Goal: Use online tool/utility: Utilize a website feature to perform a specific function

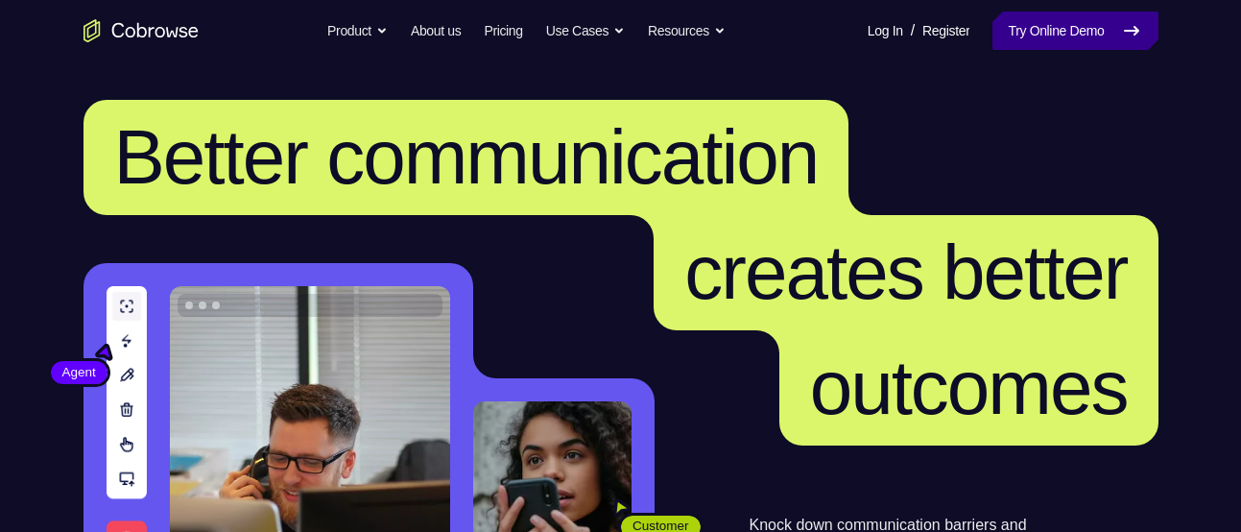
click at [1029, 25] on link "Try Online Demo" at bounding box center [1075, 31] width 165 height 38
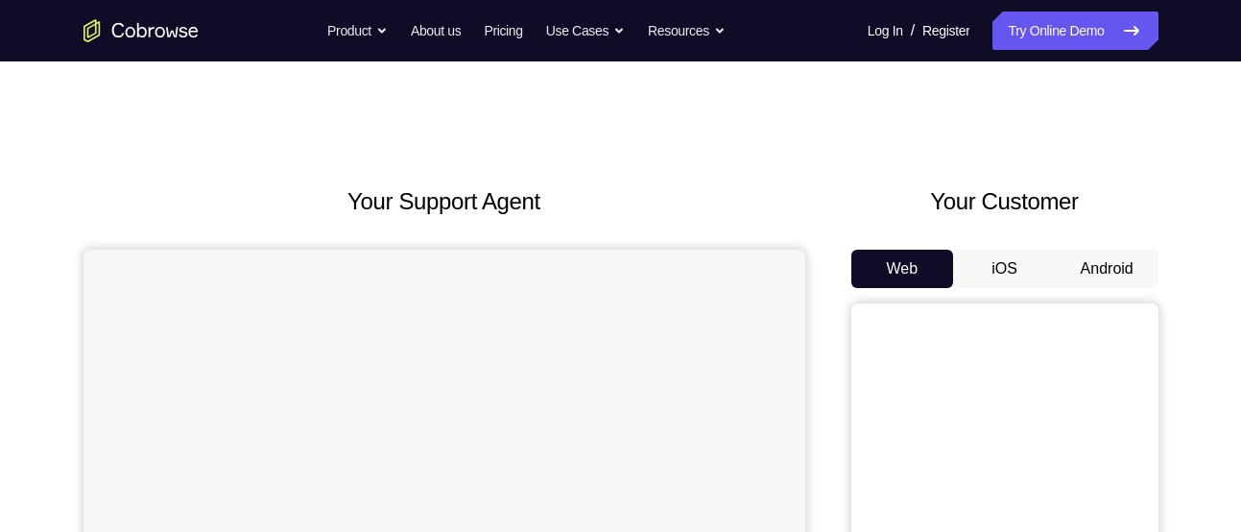
click at [1096, 266] on button "Android" at bounding box center [1107, 269] width 103 height 38
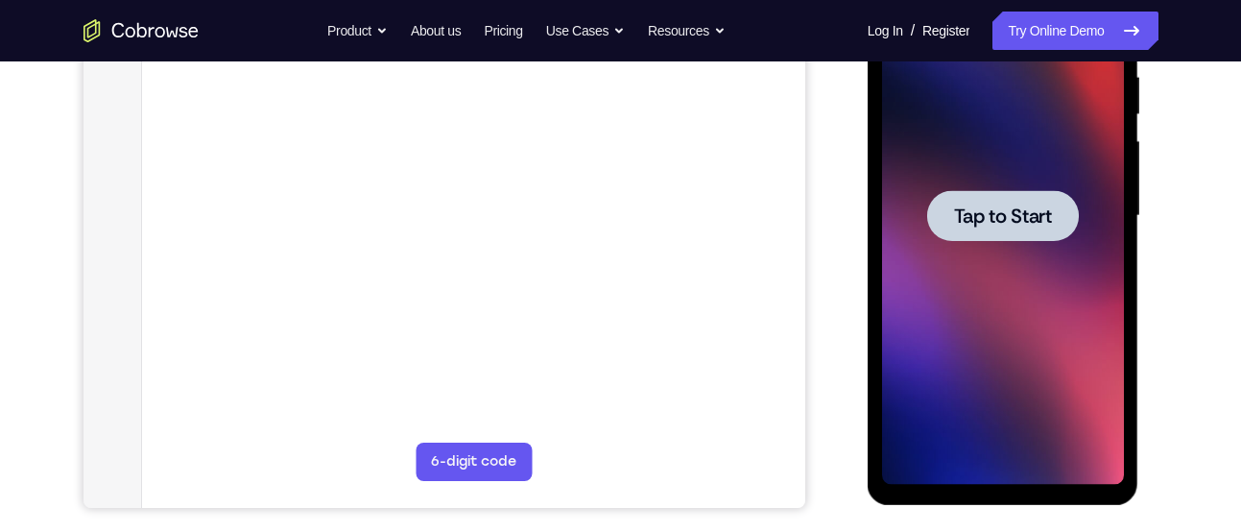
click at [995, 220] on span "Tap to Start" at bounding box center [1003, 215] width 98 height 19
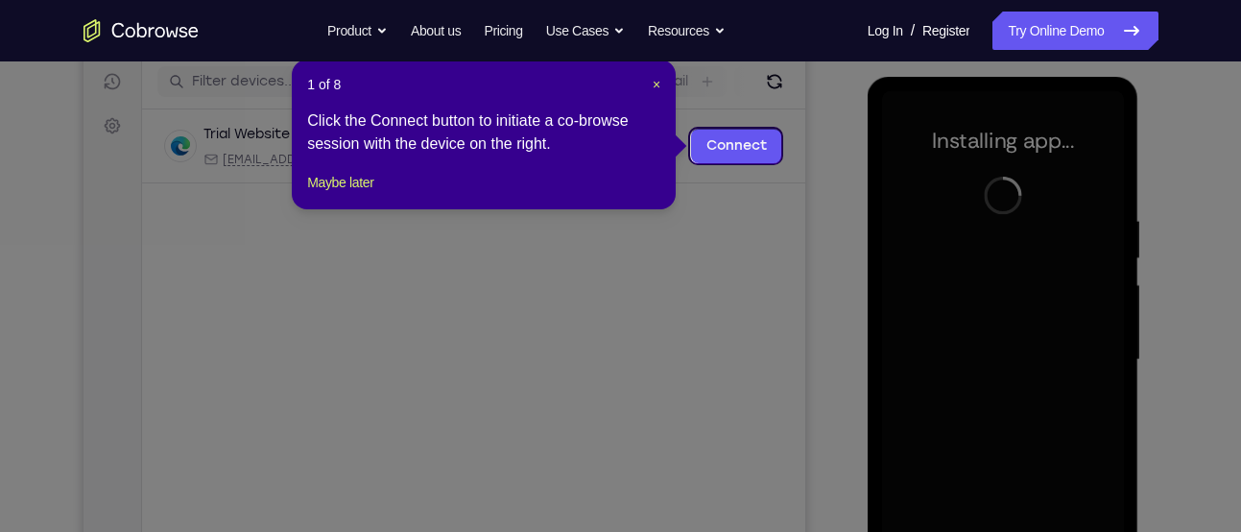
scroll to position [240, 0]
click at [659, 84] on span "×" at bounding box center [657, 85] width 8 height 15
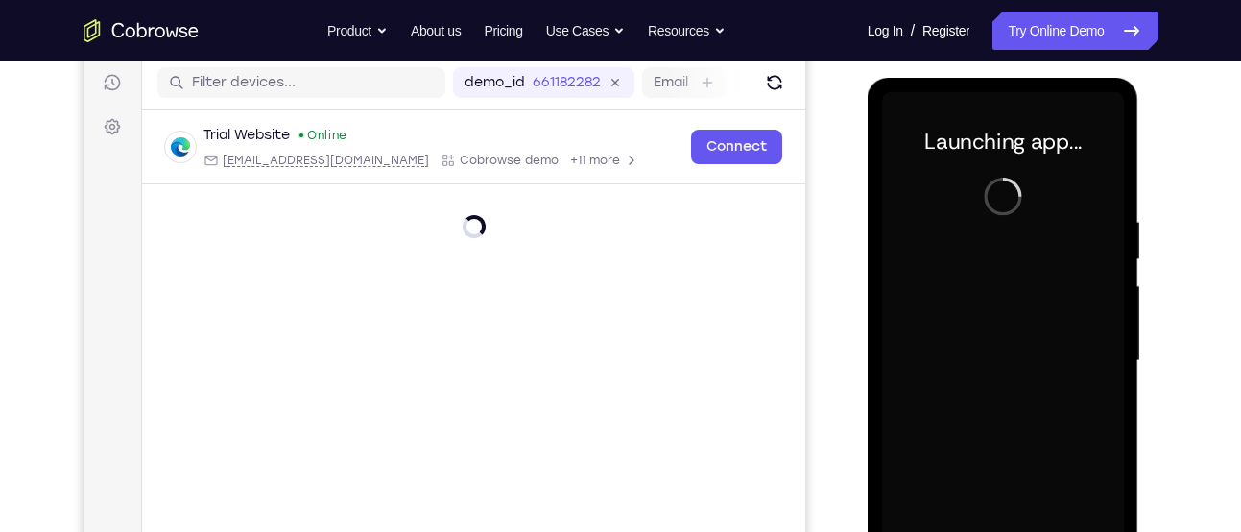
scroll to position [440, 0]
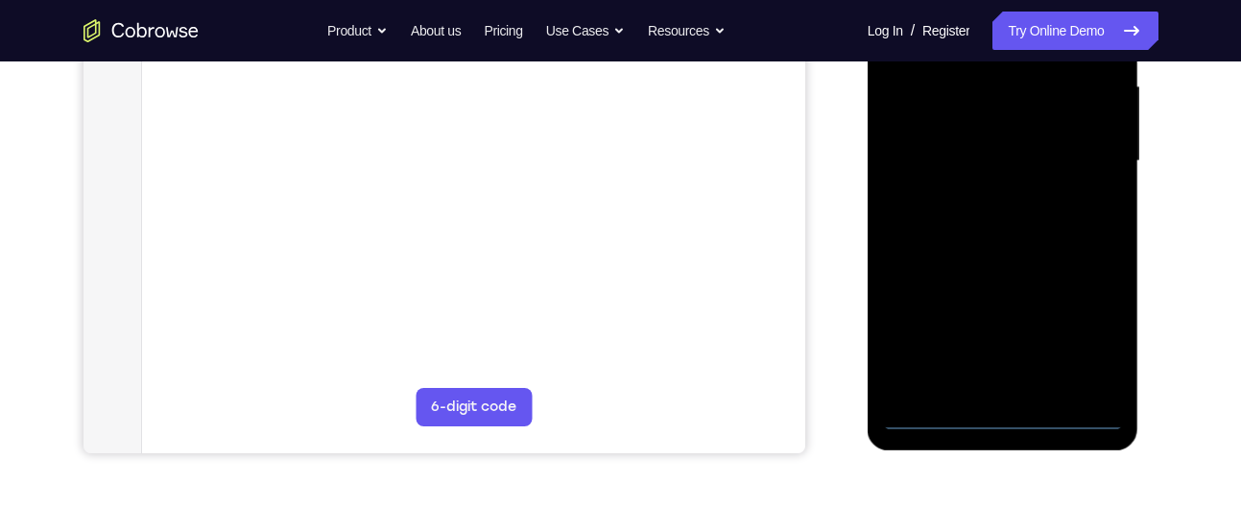
click at [1005, 420] on div at bounding box center [1003, 161] width 242 height 538
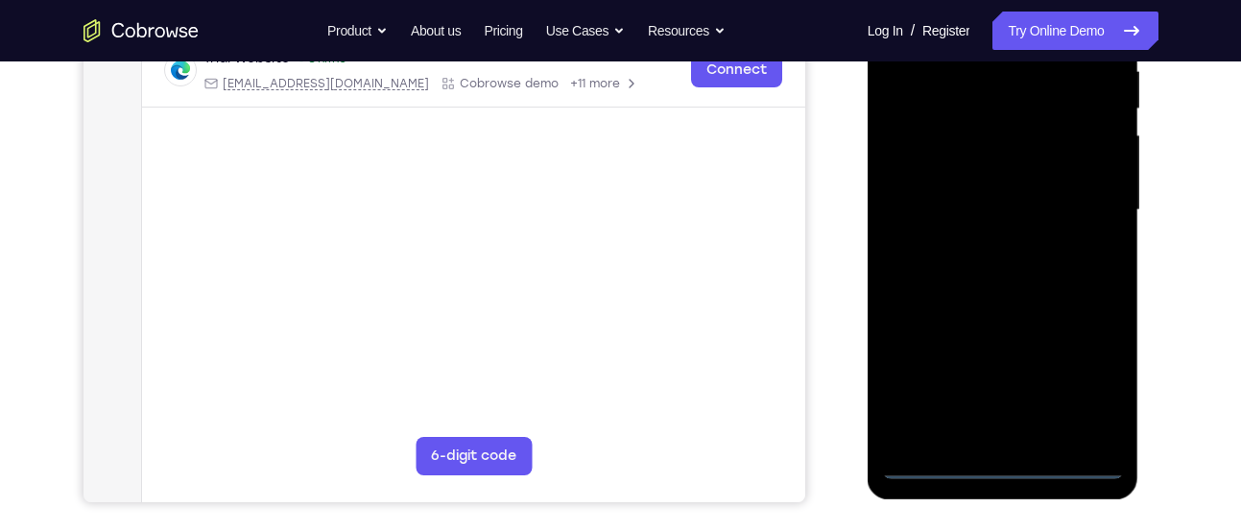
click at [1101, 396] on div at bounding box center [1003, 210] width 242 height 538
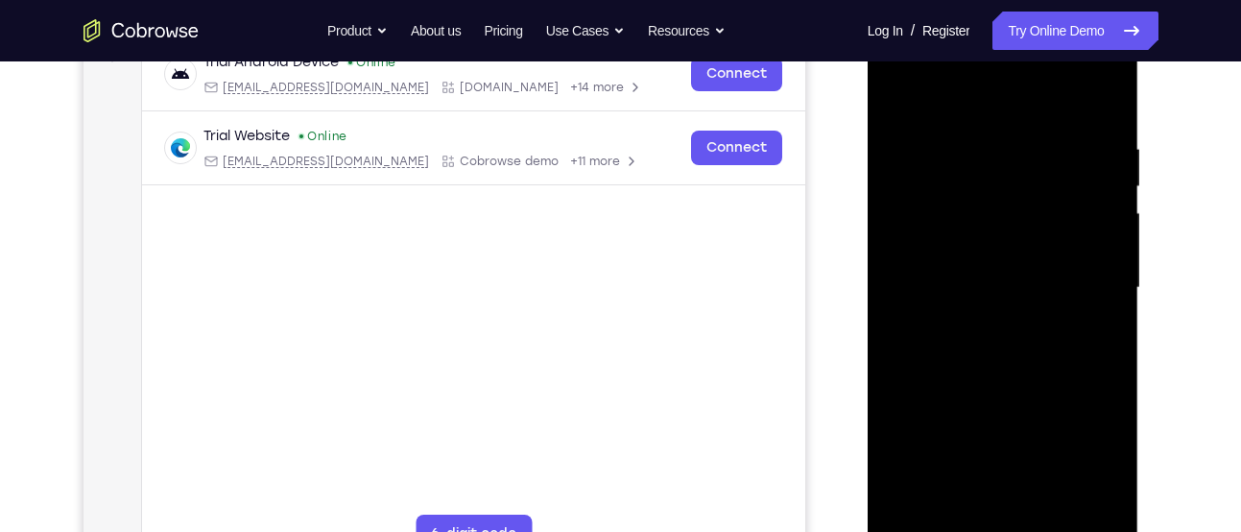
click at [1012, 84] on div at bounding box center [1003, 288] width 242 height 538
click at [922, 238] on div at bounding box center [1003, 288] width 242 height 538
click at [1003, 281] on div at bounding box center [1003, 288] width 242 height 538
click at [993, 278] on div at bounding box center [1003, 288] width 242 height 538
click at [984, 305] on div at bounding box center [1003, 288] width 242 height 538
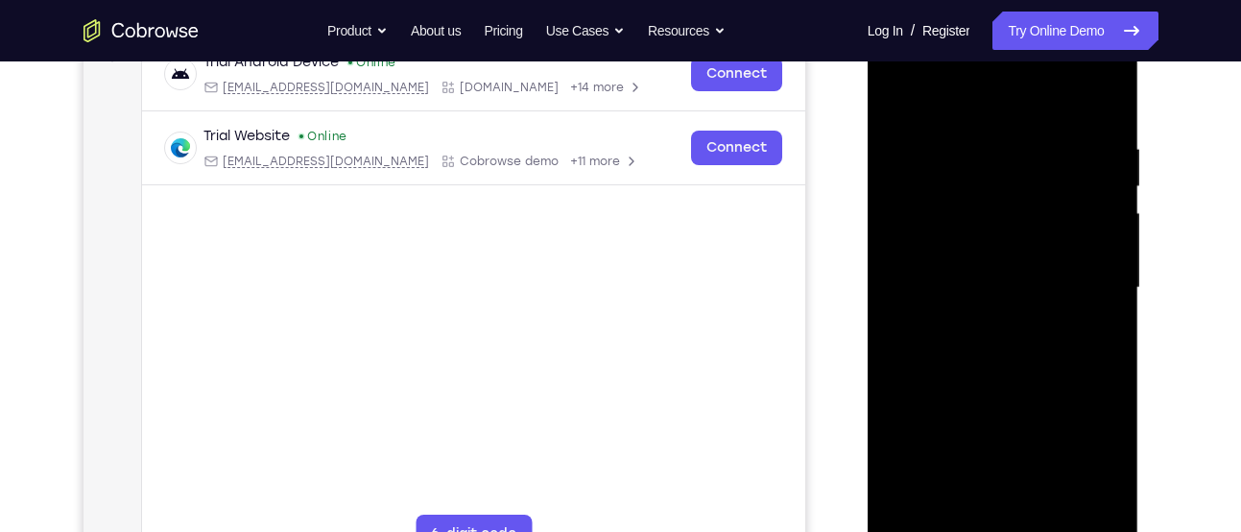
click at [1082, 101] on div at bounding box center [1003, 288] width 242 height 538
click at [945, 302] on div at bounding box center [1003, 288] width 242 height 538
click at [1085, 494] on div at bounding box center [1003, 288] width 242 height 538
click at [993, 275] on div at bounding box center [1003, 288] width 242 height 538
click at [1007, 385] on div at bounding box center [1003, 288] width 242 height 538
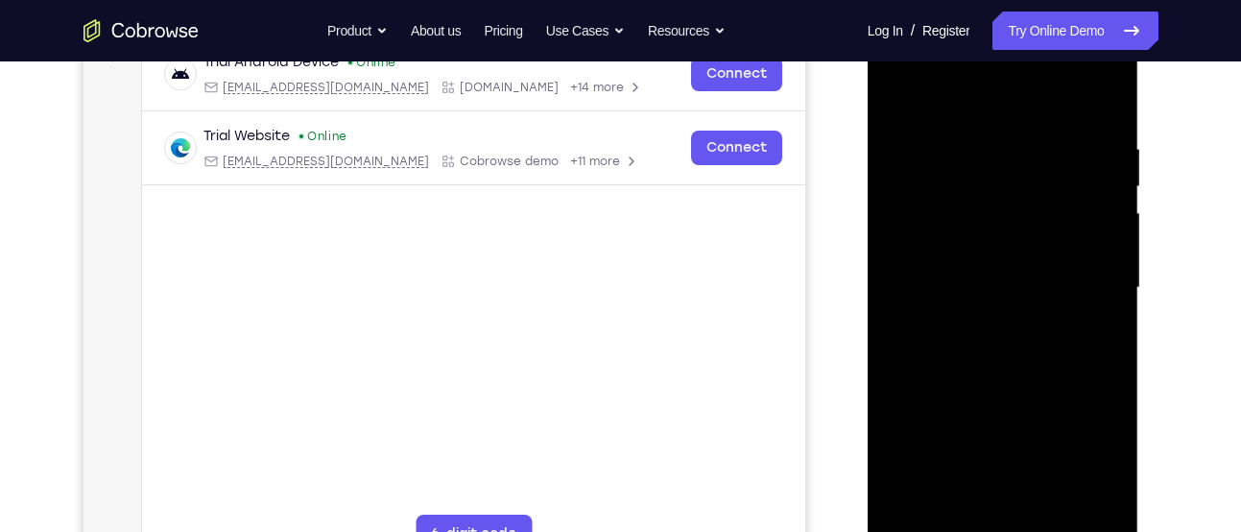
drag, startPoint x: 944, startPoint y: 108, endPoint x: 944, endPoint y: 95, distance: 13.4
click at [944, 95] on div at bounding box center [1003, 288] width 242 height 538
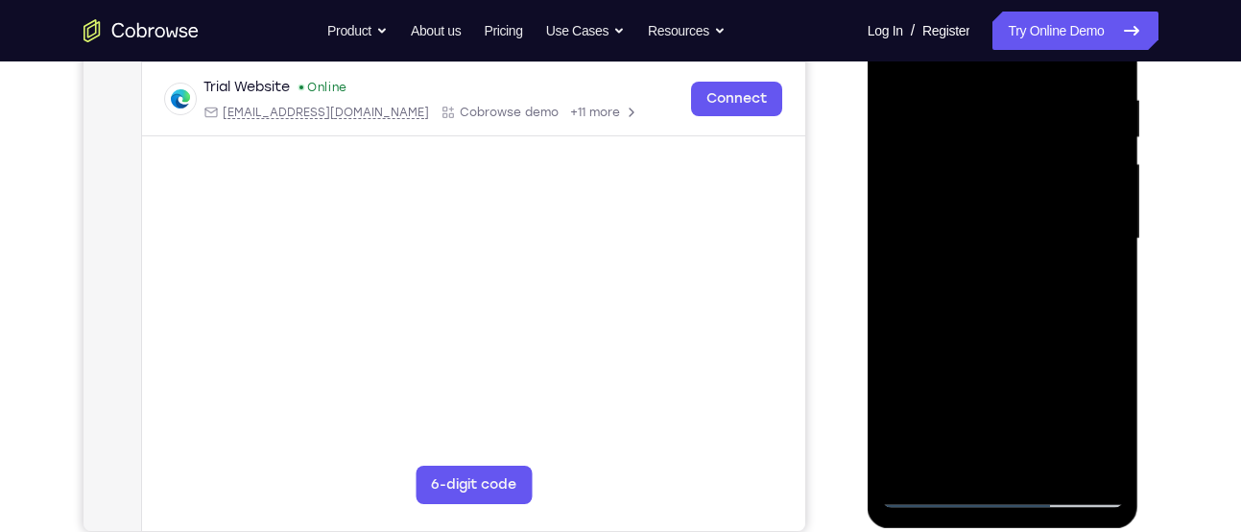
scroll to position [307, 0]
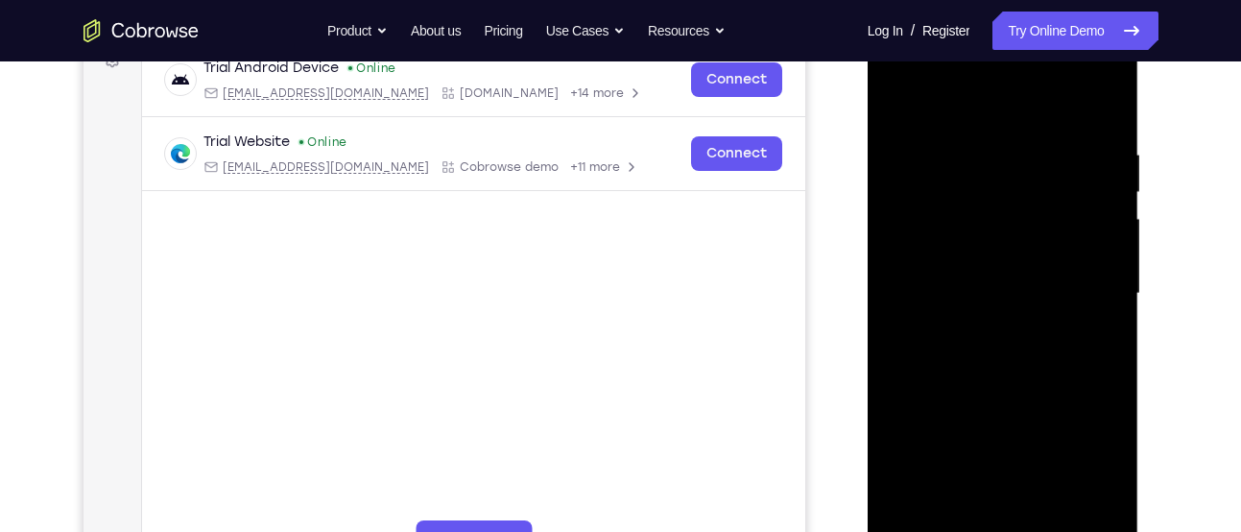
click at [948, 105] on div at bounding box center [1003, 294] width 242 height 538
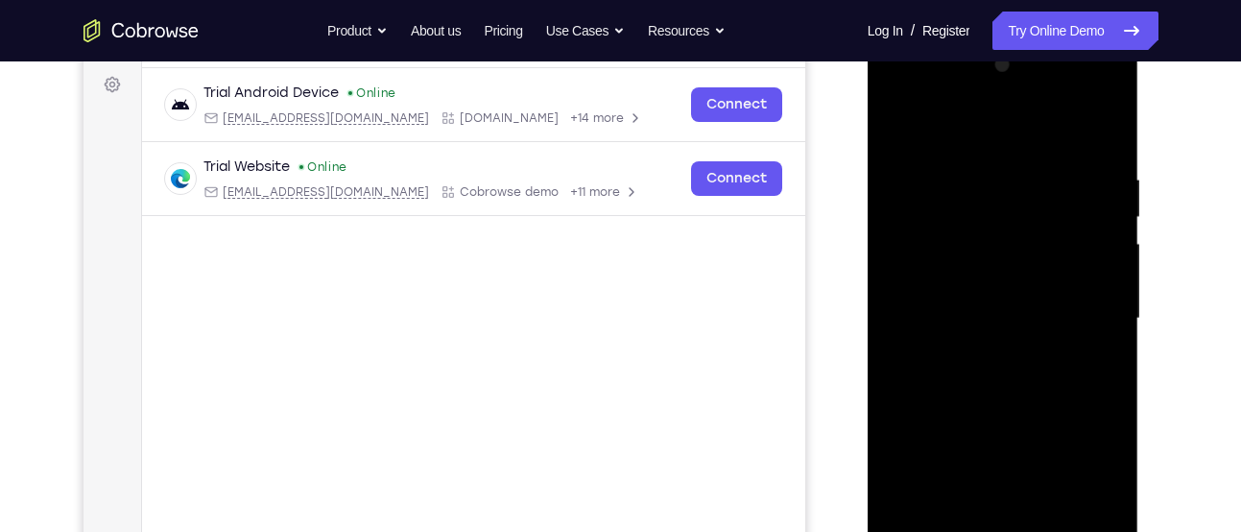
scroll to position [421, 0]
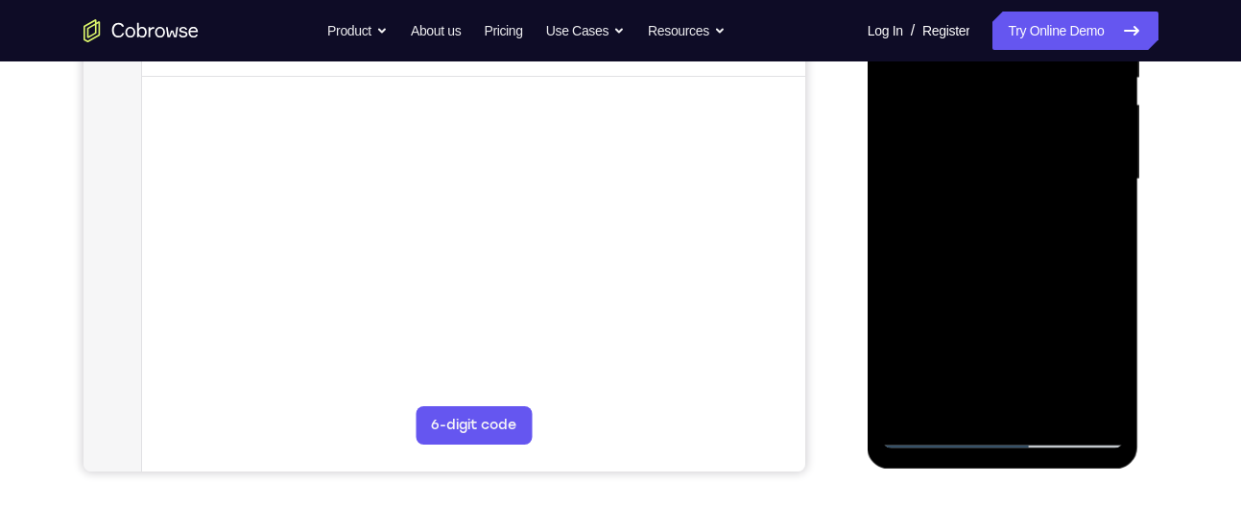
click at [936, 430] on div at bounding box center [1003, 180] width 242 height 538
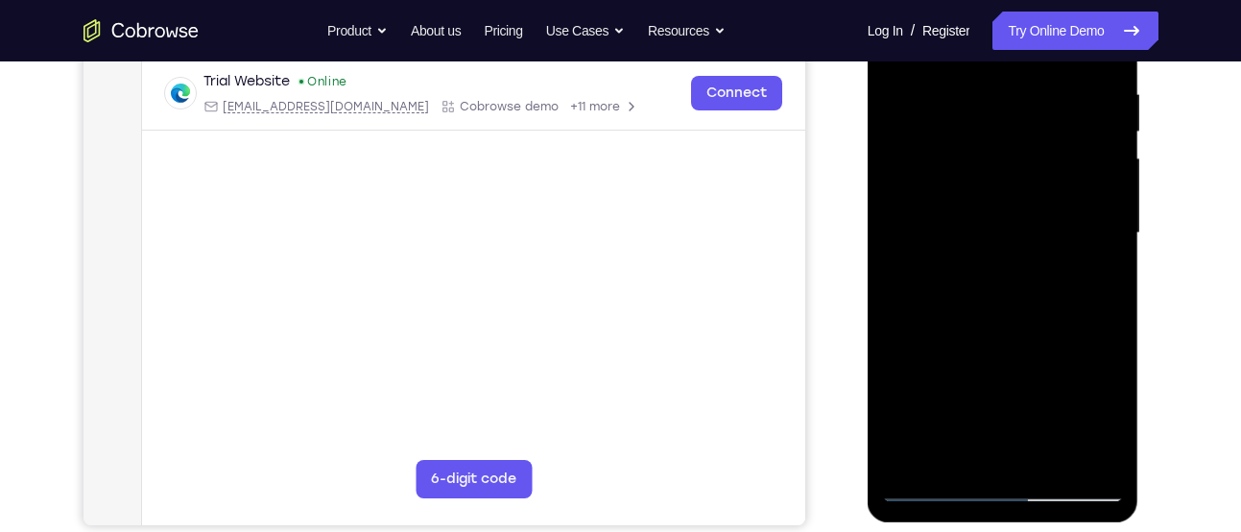
scroll to position [367, 0]
click at [1019, 231] on div at bounding box center [1003, 234] width 242 height 538
click at [936, 484] on div at bounding box center [1003, 234] width 242 height 538
click at [927, 140] on div at bounding box center [1003, 234] width 242 height 538
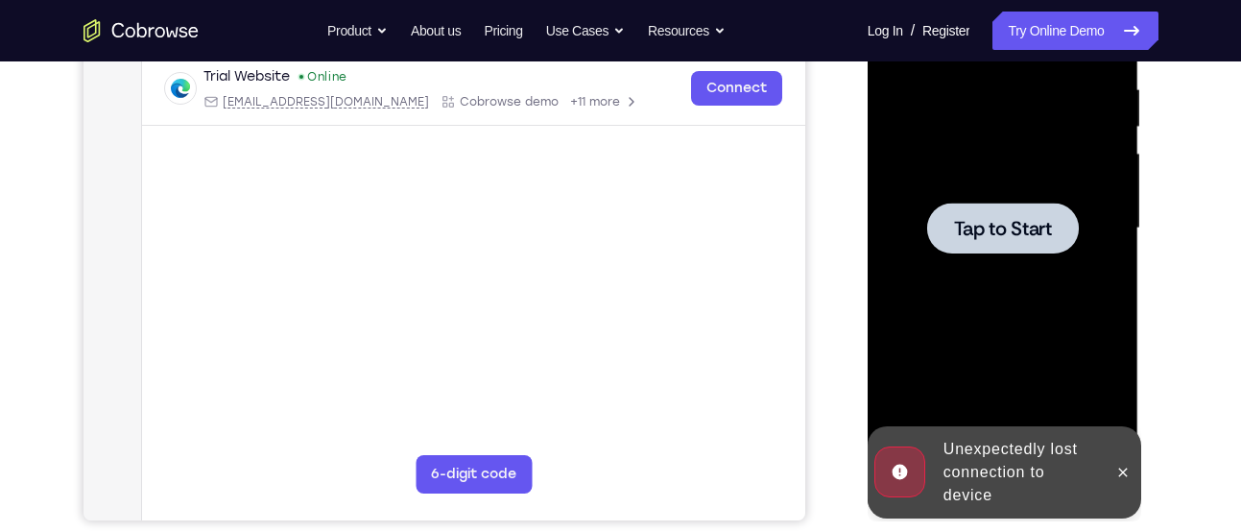
scroll to position [372, 0]
click at [1034, 234] on span "Tap to Start" at bounding box center [1003, 229] width 98 height 19
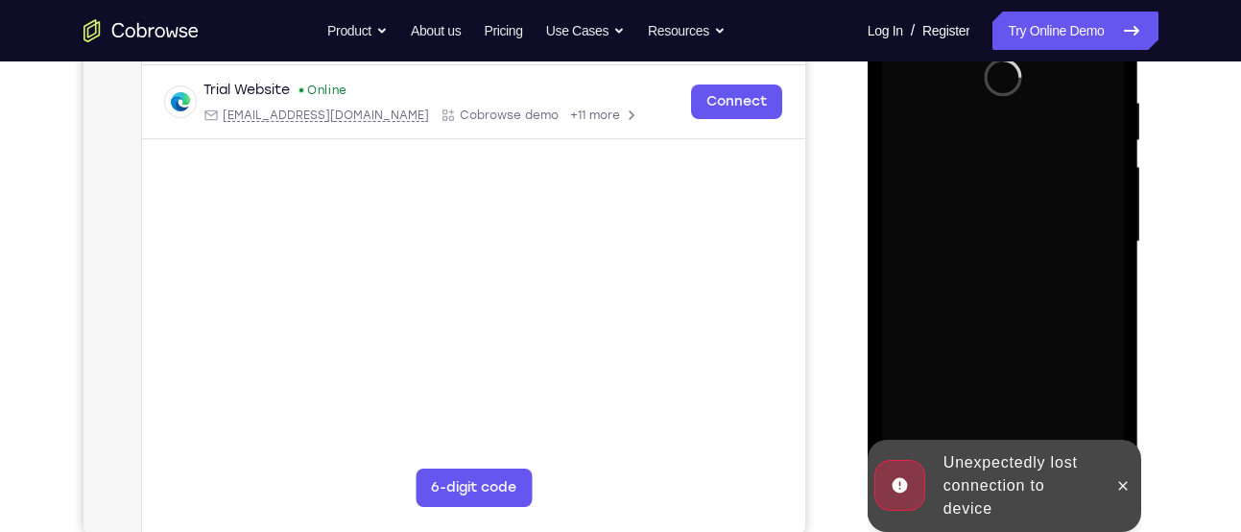
scroll to position [360, 0]
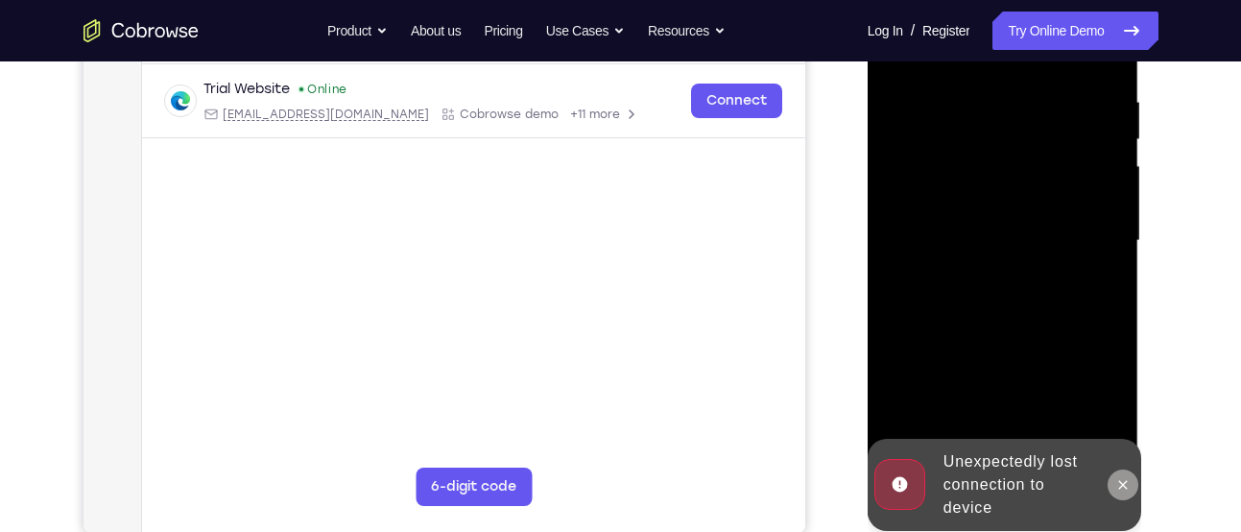
click at [1119, 490] on icon at bounding box center [1122, 484] width 15 height 15
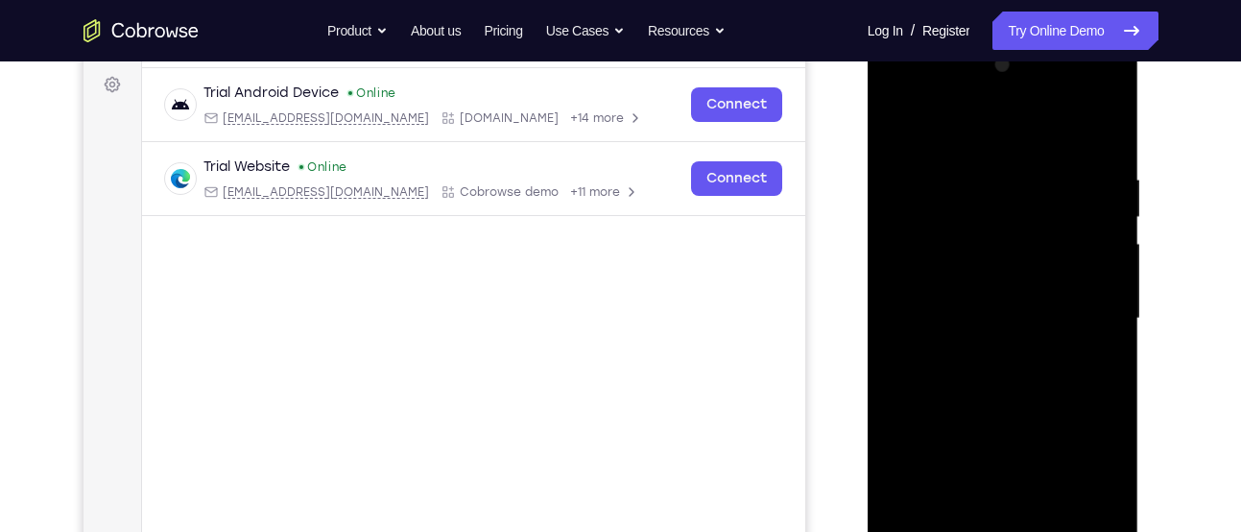
scroll to position [393, 0]
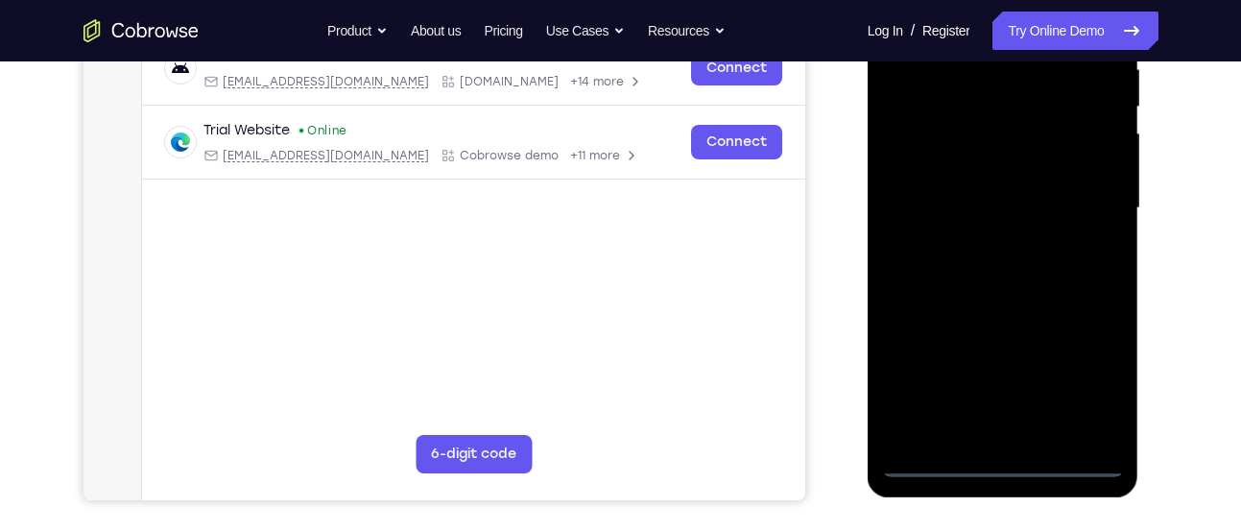
click at [995, 467] on div at bounding box center [1003, 209] width 242 height 538
click at [1080, 381] on div at bounding box center [1003, 209] width 242 height 538
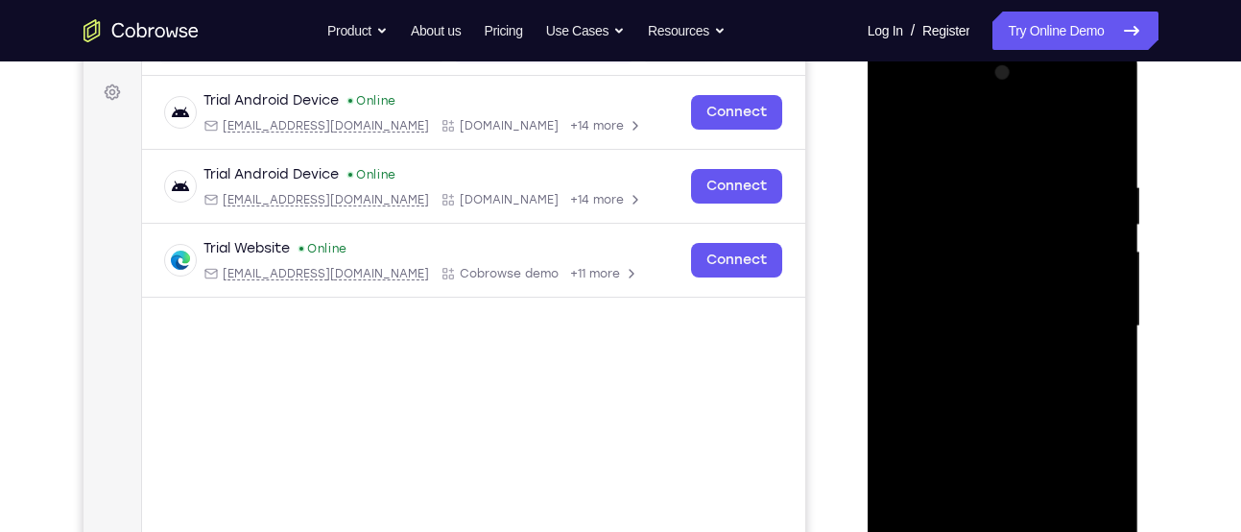
scroll to position [272, 0]
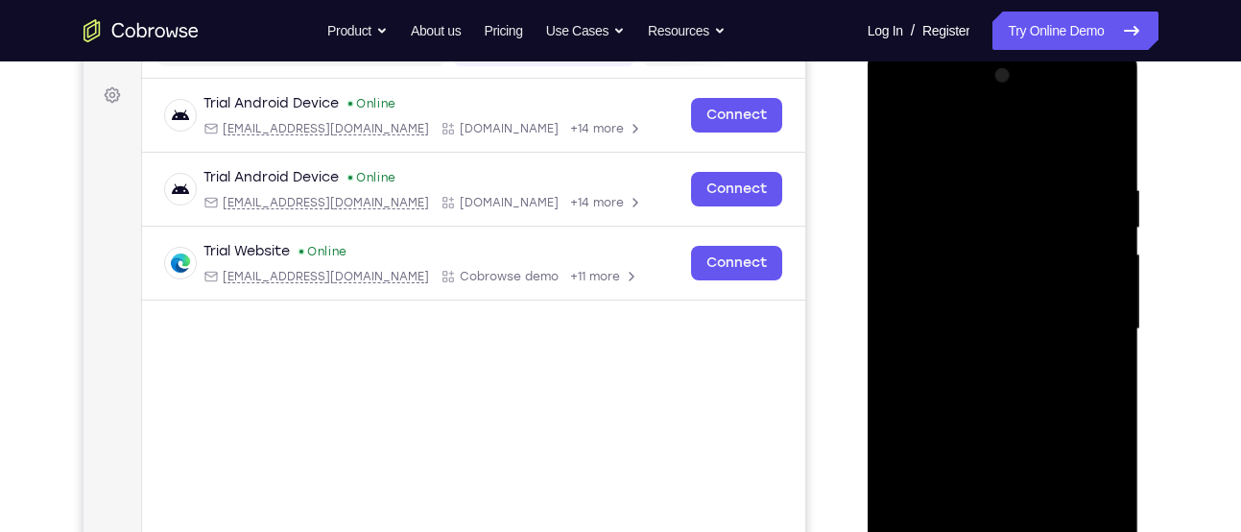
click at [1011, 138] on div at bounding box center [1003, 329] width 242 height 538
click at [1088, 311] on div at bounding box center [1003, 329] width 242 height 538
click at [981, 369] on div at bounding box center [1003, 329] width 242 height 538
click at [981, 414] on div at bounding box center [1003, 329] width 242 height 538
click at [972, 243] on div at bounding box center [1003, 329] width 242 height 538
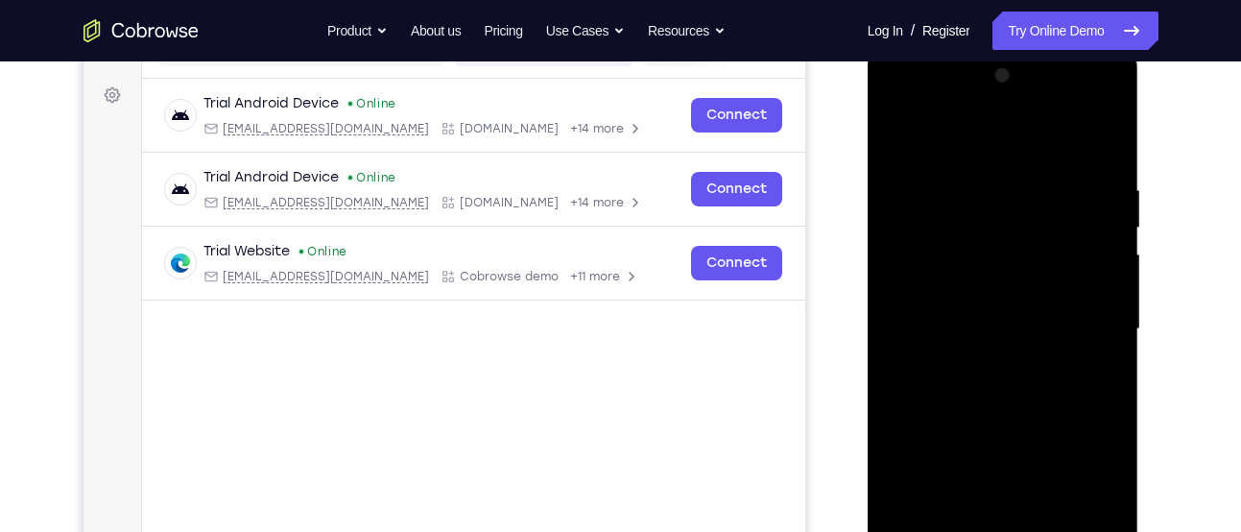
click at [968, 270] on div at bounding box center [1003, 329] width 242 height 538
click at [935, 243] on div at bounding box center [1003, 329] width 242 height 538
click at [996, 290] on div at bounding box center [1003, 329] width 242 height 538
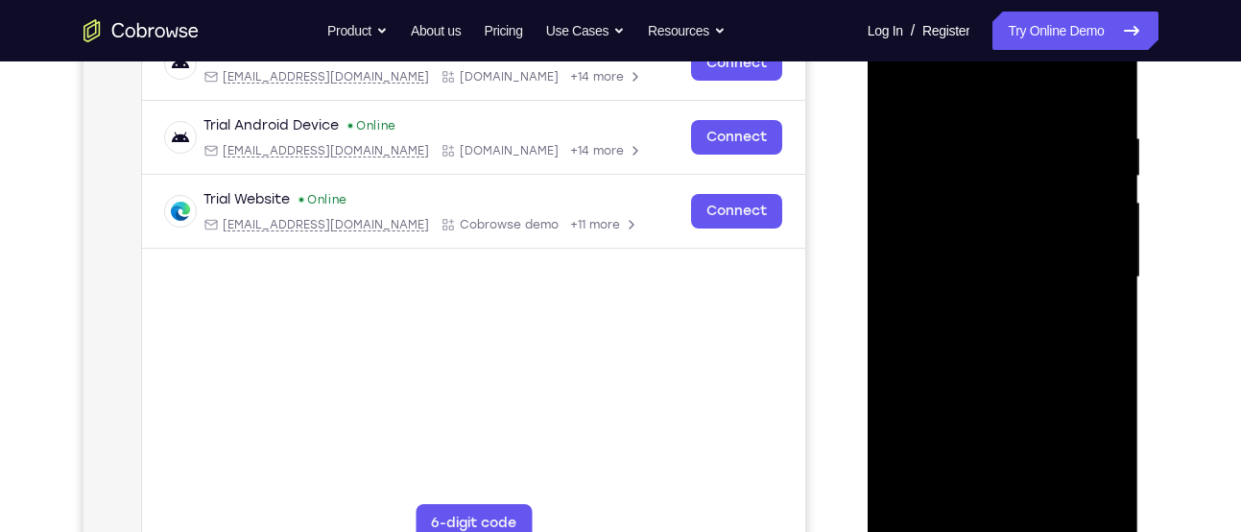
scroll to position [324, 0]
click at [1096, 113] on div at bounding box center [1003, 277] width 242 height 538
click at [1100, 104] on div at bounding box center [1003, 277] width 242 height 538
click at [1105, 81] on div at bounding box center [1003, 277] width 242 height 538
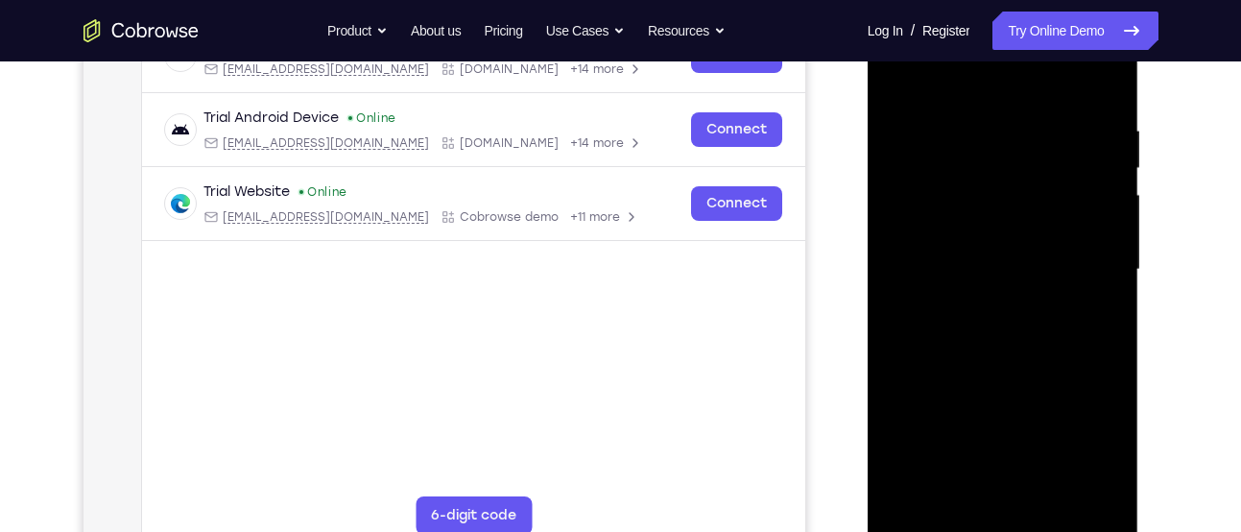
scroll to position [333, 0]
click at [894, 78] on div at bounding box center [1003, 268] width 242 height 538
click at [1102, 487] on div at bounding box center [1003, 268] width 242 height 538
click at [1054, 488] on div at bounding box center [1003, 268] width 242 height 538
click at [1021, 363] on div at bounding box center [1003, 268] width 242 height 538
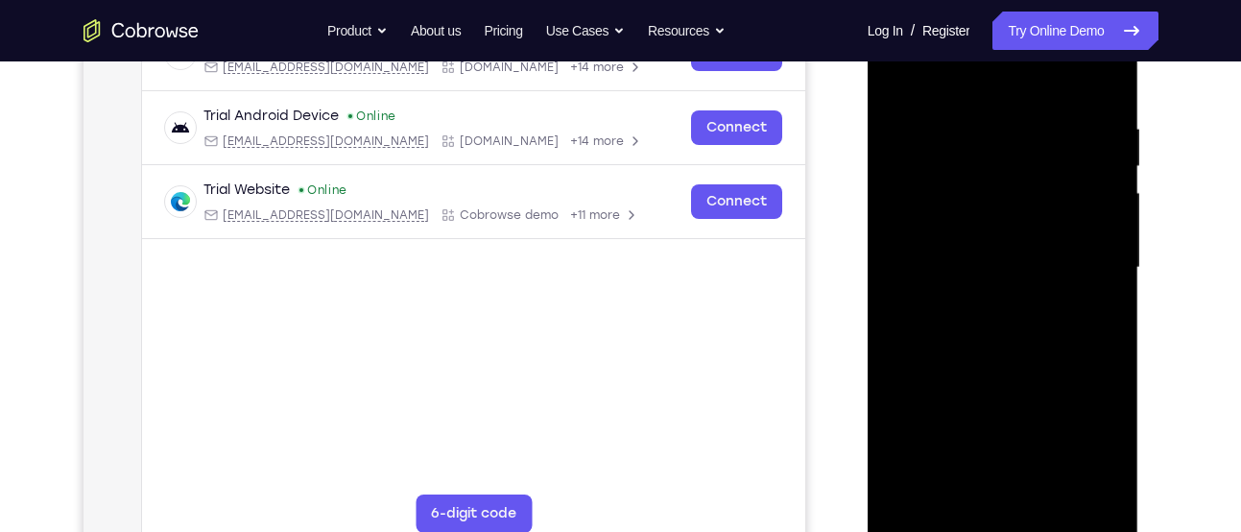
click at [989, 230] on div at bounding box center [1003, 268] width 242 height 538
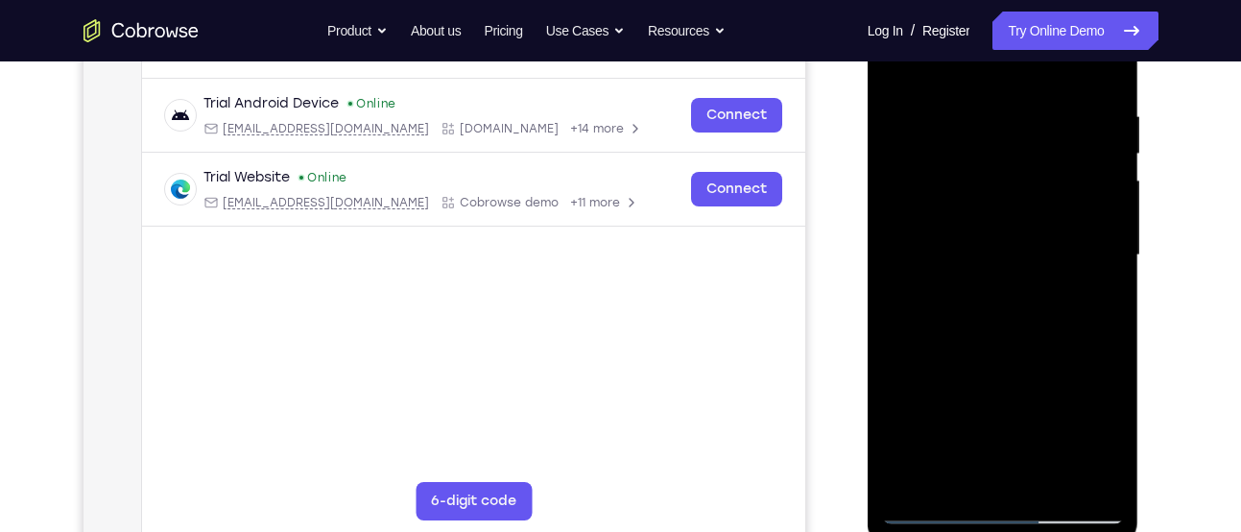
click at [940, 461] on div at bounding box center [1003, 256] width 242 height 538
drag, startPoint x: 946, startPoint y: 304, endPoint x: 928, endPoint y: 303, distance: 17.3
click at [928, 303] on div at bounding box center [1003, 256] width 242 height 538
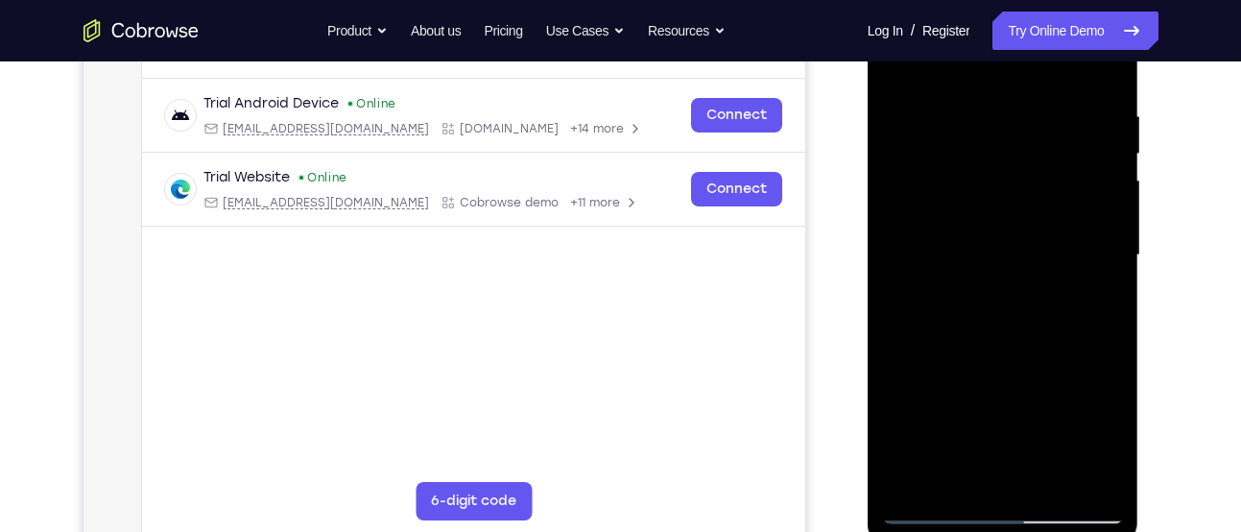
click at [924, 306] on div at bounding box center [1003, 256] width 242 height 538
click at [1091, 300] on div at bounding box center [1003, 256] width 242 height 538
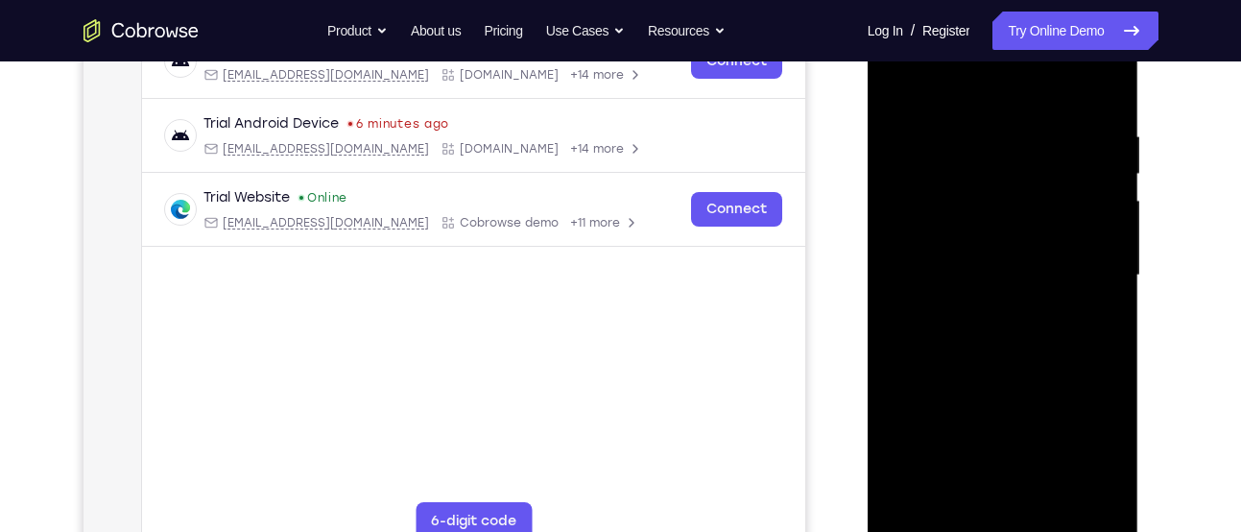
click at [1059, 200] on div at bounding box center [1003, 276] width 242 height 538
click at [895, 88] on div at bounding box center [1003, 276] width 242 height 538
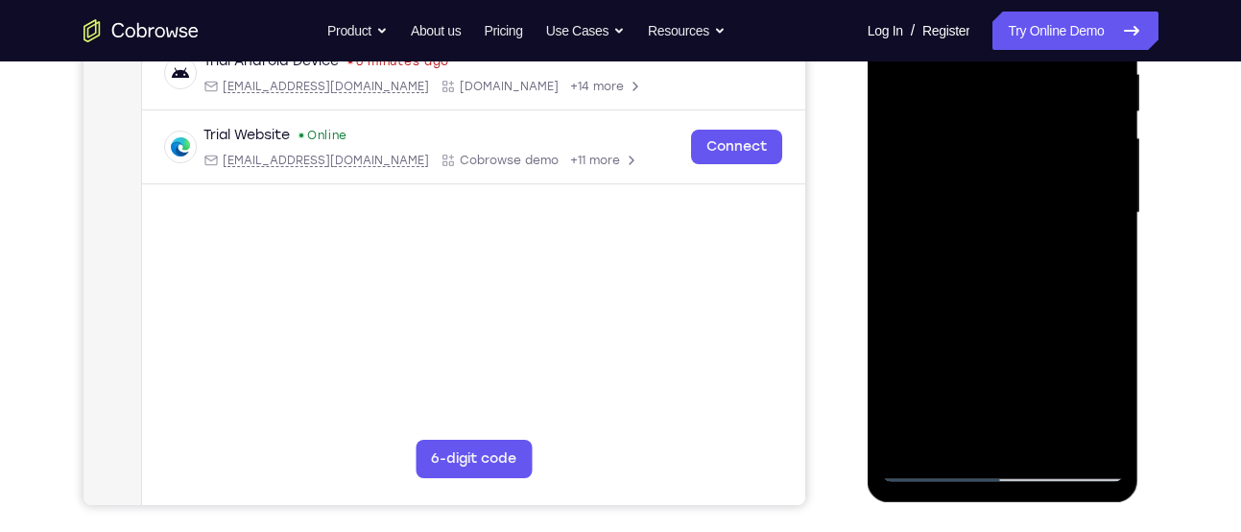
click at [935, 460] on div at bounding box center [1003, 213] width 242 height 538
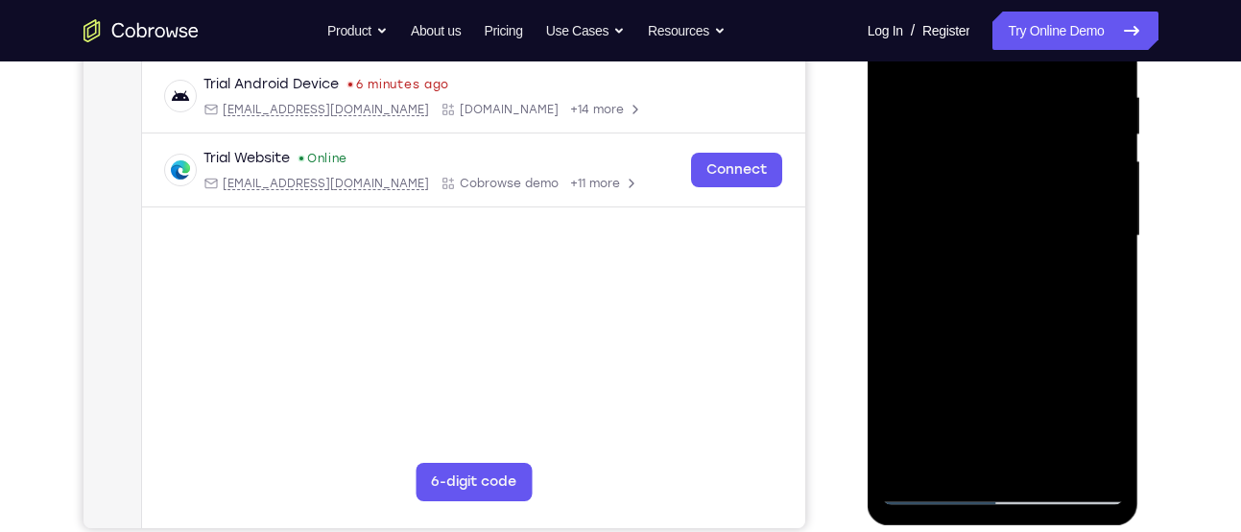
click at [928, 488] on div at bounding box center [1003, 236] width 242 height 538
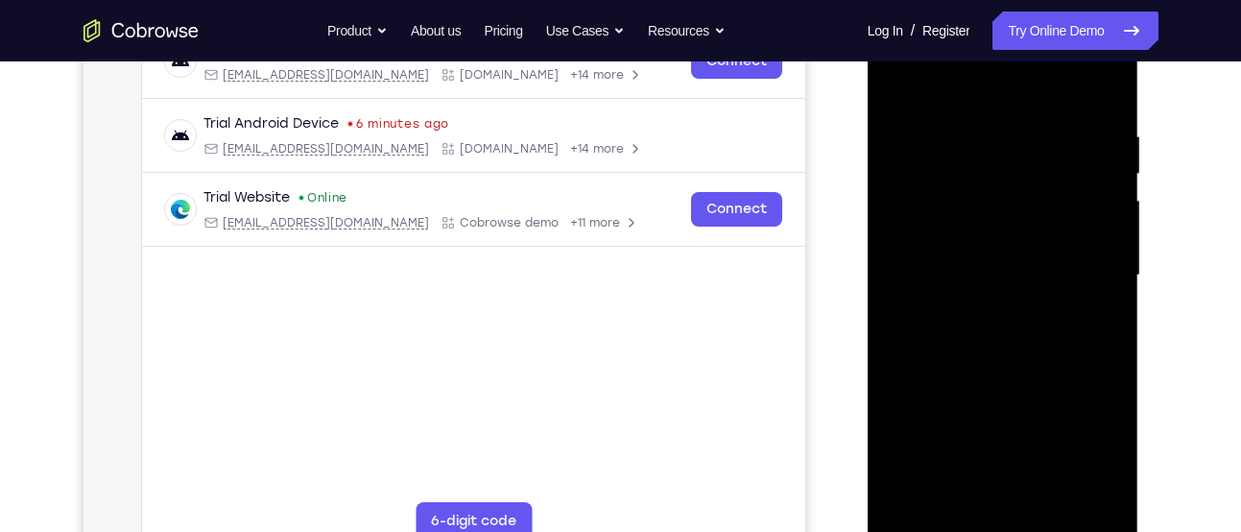
scroll to position [392, 0]
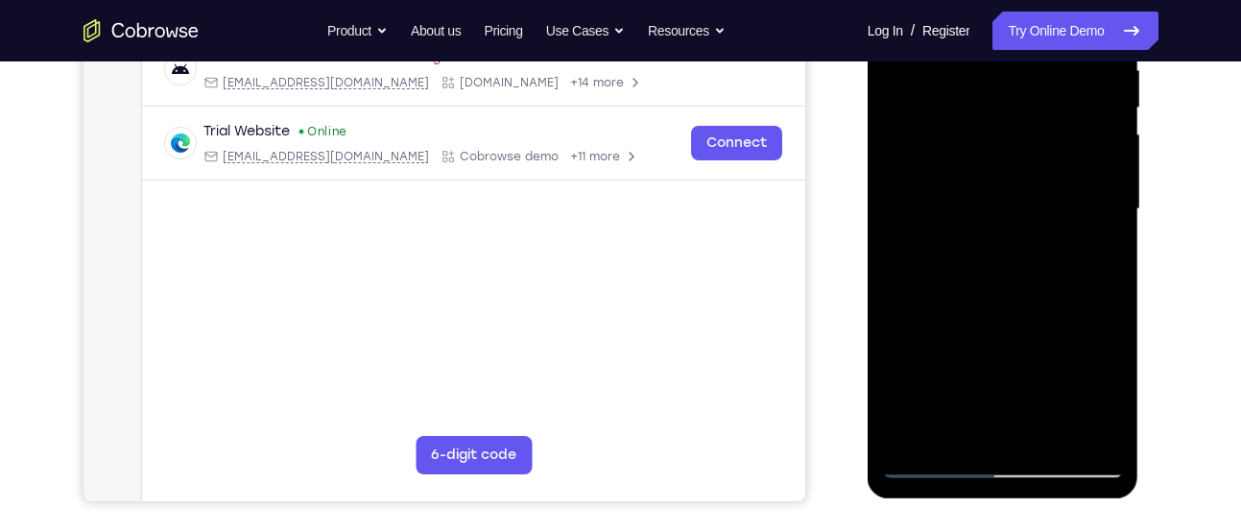
click at [936, 460] on div at bounding box center [1003, 209] width 242 height 538
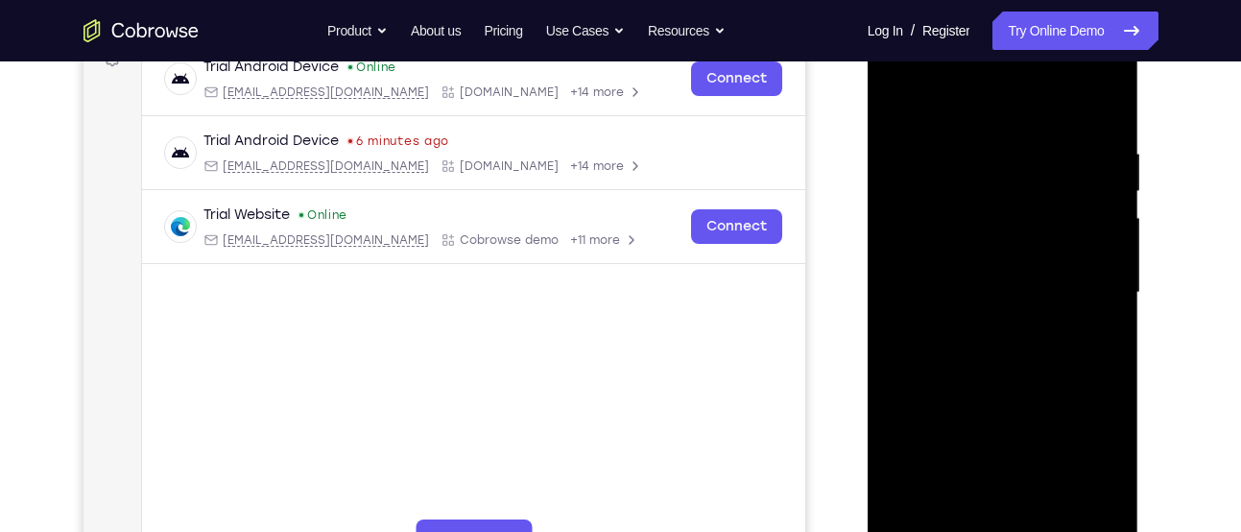
scroll to position [309, 0]
click at [910, 105] on div at bounding box center [1003, 292] width 242 height 538
click at [976, 149] on div at bounding box center [1003, 292] width 242 height 538
click at [1108, 260] on div at bounding box center [1003, 292] width 242 height 538
click at [1098, 104] on div at bounding box center [1003, 292] width 242 height 538
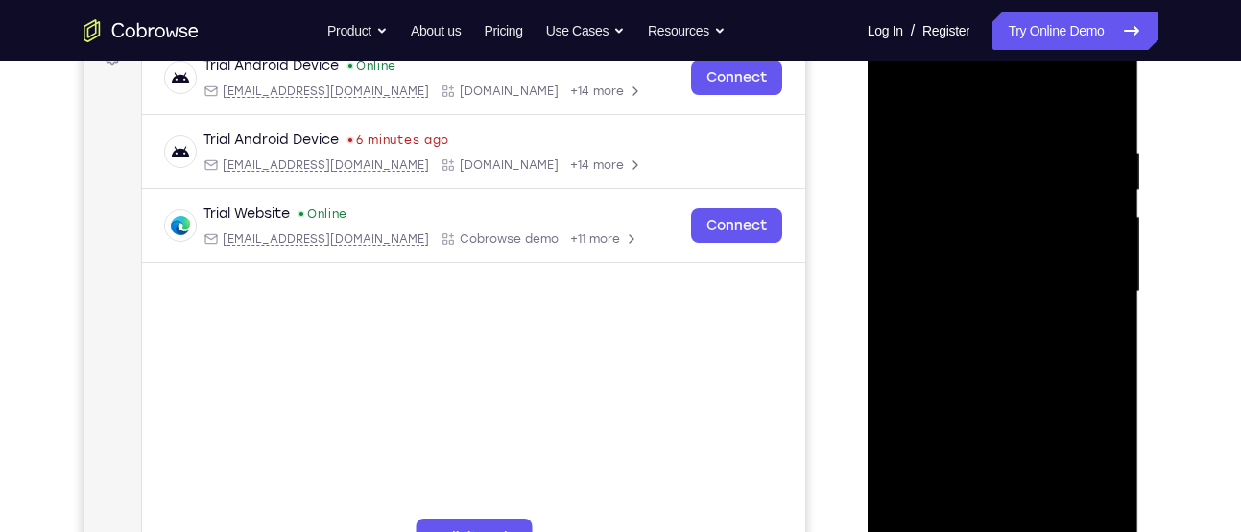
click at [1045, 507] on div at bounding box center [1003, 292] width 242 height 538
click at [1002, 269] on div at bounding box center [1003, 292] width 242 height 538
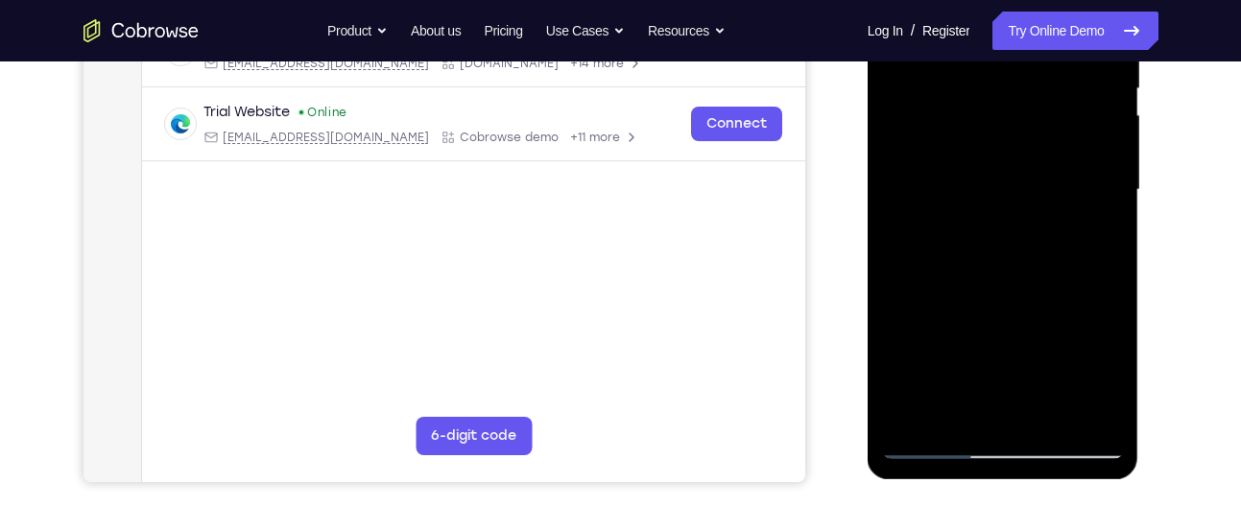
click at [949, 440] on div at bounding box center [1003, 190] width 242 height 538
click at [1054, 300] on div at bounding box center [1003, 190] width 242 height 538
click at [1114, 321] on div at bounding box center [1003, 190] width 242 height 538
click at [1113, 313] on div at bounding box center [1003, 190] width 242 height 538
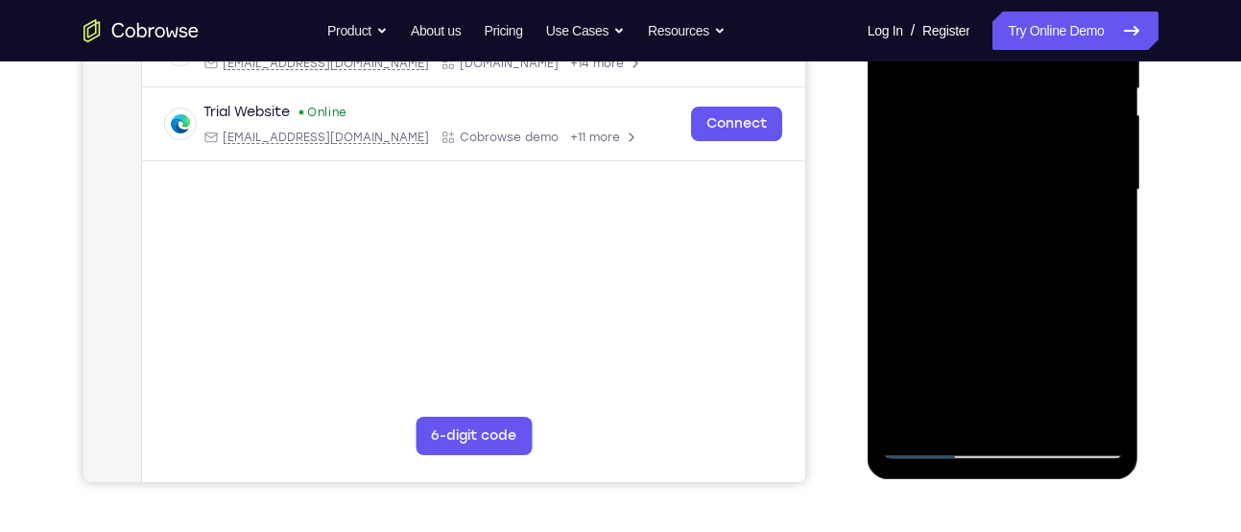
click at [1108, 280] on div at bounding box center [1003, 190] width 242 height 538
click at [1047, 413] on div at bounding box center [1003, 190] width 242 height 538
click at [1012, 158] on div at bounding box center [1003, 190] width 242 height 538
click at [1093, 236] on div at bounding box center [1003, 190] width 242 height 538
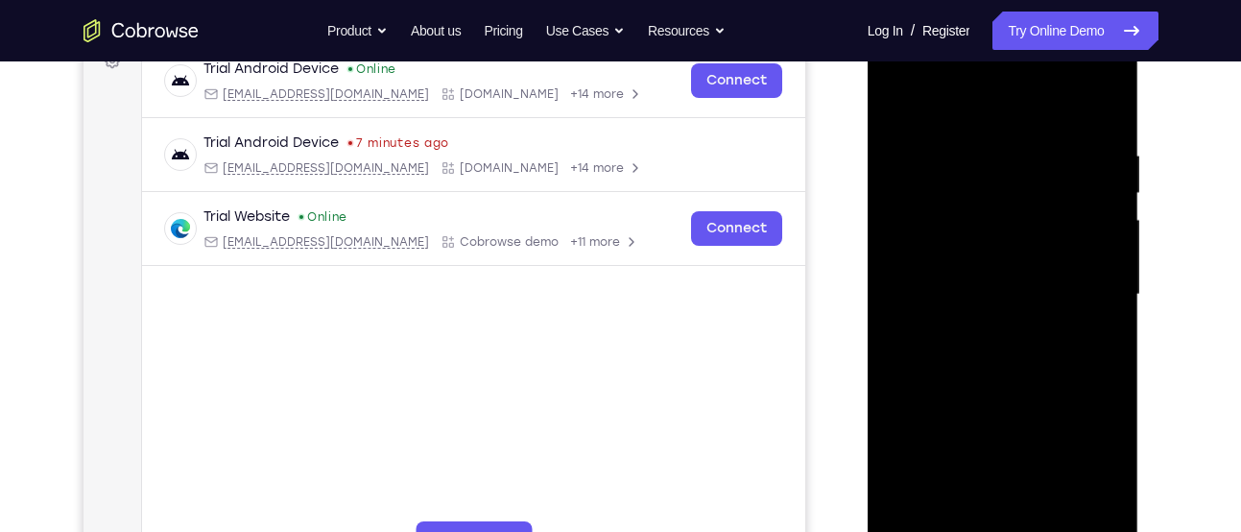
scroll to position [303, 0]
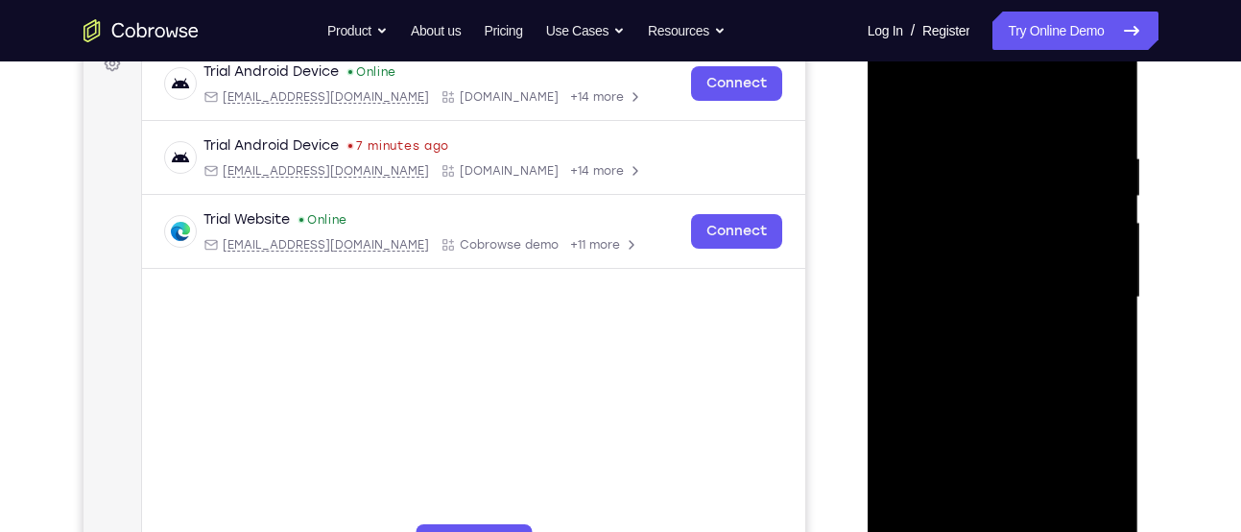
click at [891, 114] on div at bounding box center [1003, 298] width 242 height 538
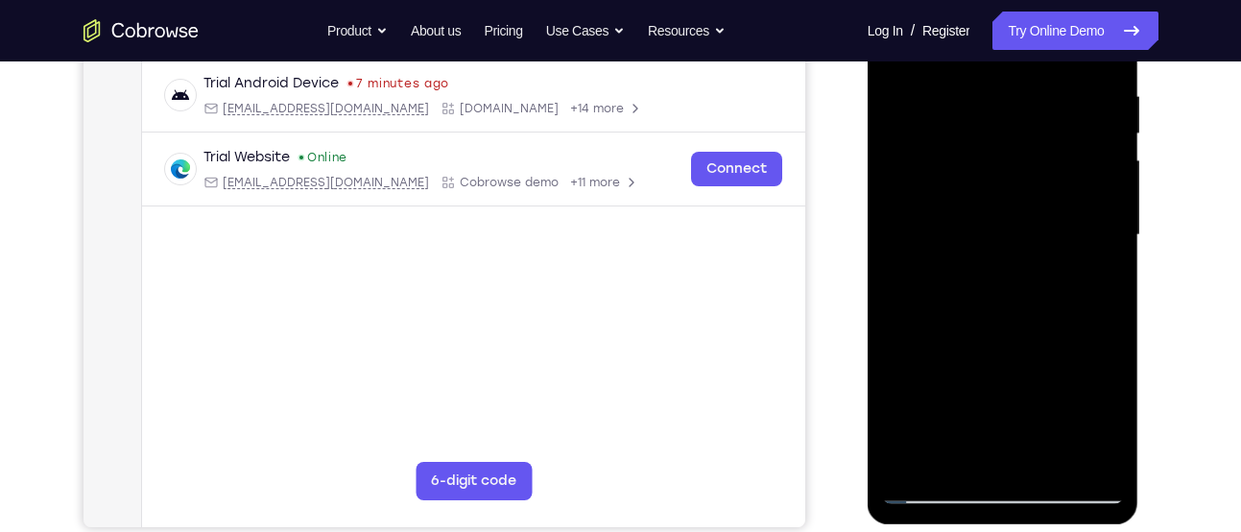
scroll to position [369, 0]
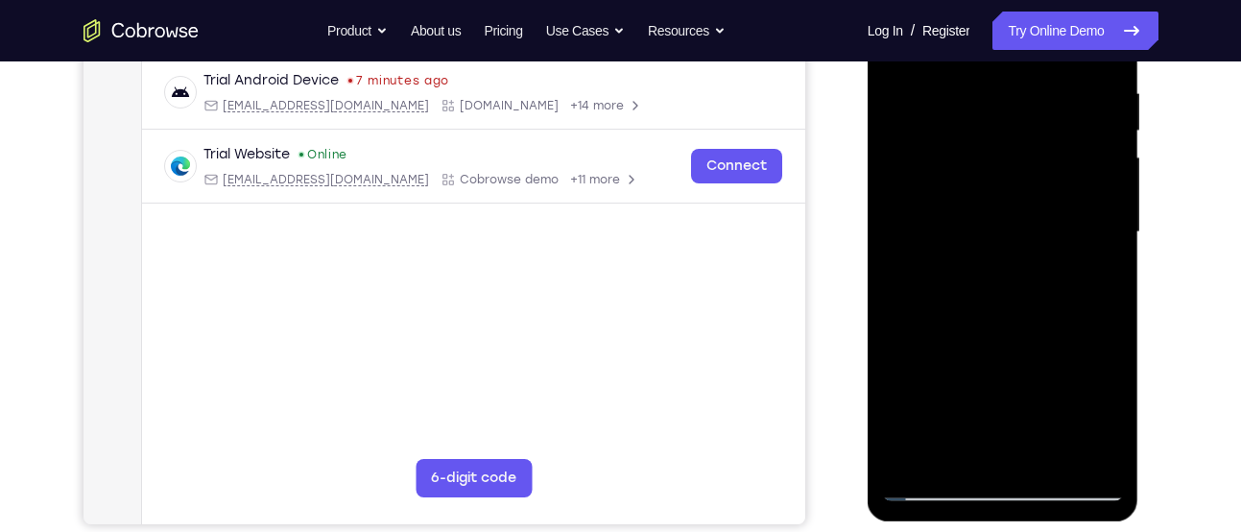
click at [1015, 246] on div at bounding box center [1003, 233] width 242 height 538
